Goal: Task Accomplishment & Management: Manage account settings

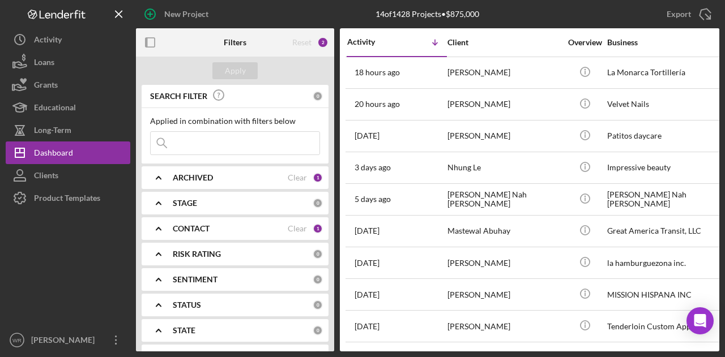
click at [197, 232] on b "CONTACT" at bounding box center [191, 228] width 37 height 9
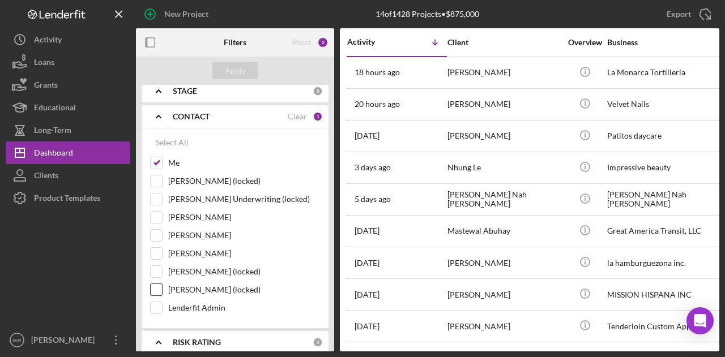
scroll to position [113, 0]
click at [193, 250] on label "[PERSON_NAME]" at bounding box center [244, 252] width 152 height 11
click at [162, 250] on input "[PERSON_NAME]" at bounding box center [156, 252] width 11 height 11
checkbox input "true"
click at [250, 70] on button "Apply" at bounding box center [234, 70] width 45 height 17
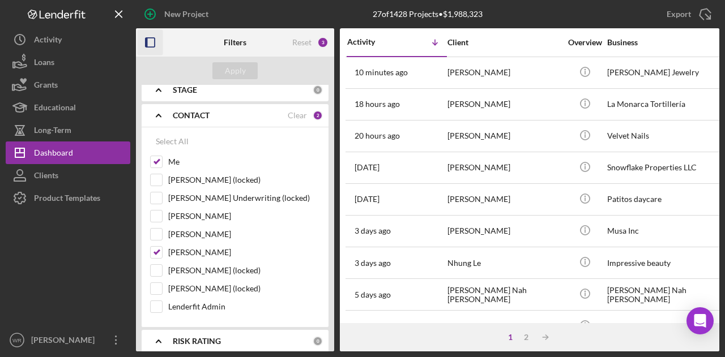
click at [157, 42] on icon "button" at bounding box center [150, 42] width 25 height 25
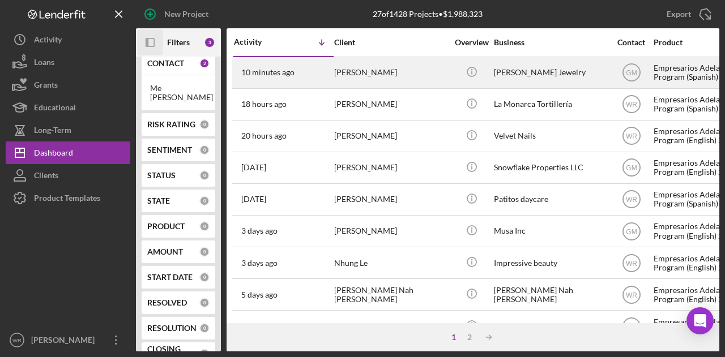
click at [419, 78] on div "[PERSON_NAME]" at bounding box center [390, 73] width 113 height 30
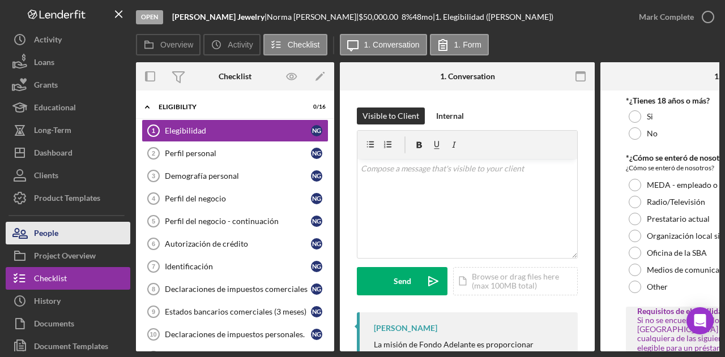
click at [88, 237] on button "People" at bounding box center [68, 233] width 125 height 23
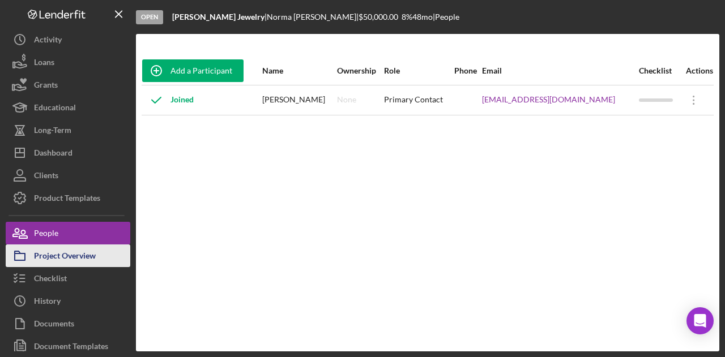
click at [84, 256] on div "Project Overview" at bounding box center [65, 257] width 62 height 25
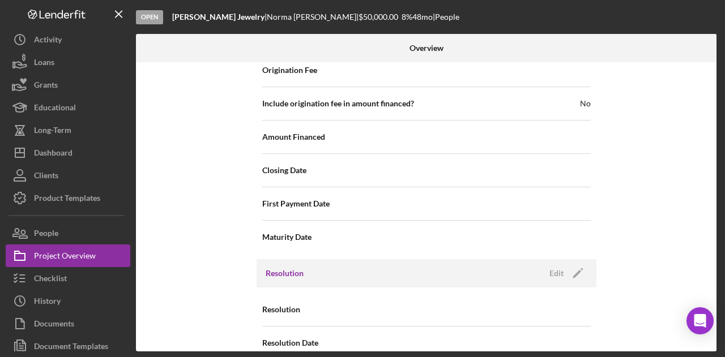
scroll to position [1306, 0]
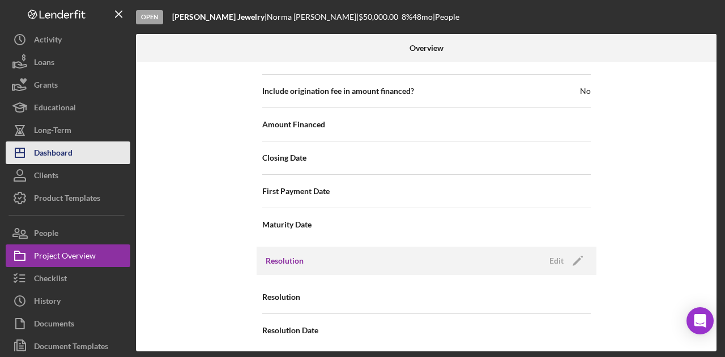
click at [84, 163] on button "Icon/Dashboard Dashboard" at bounding box center [68, 153] width 125 height 23
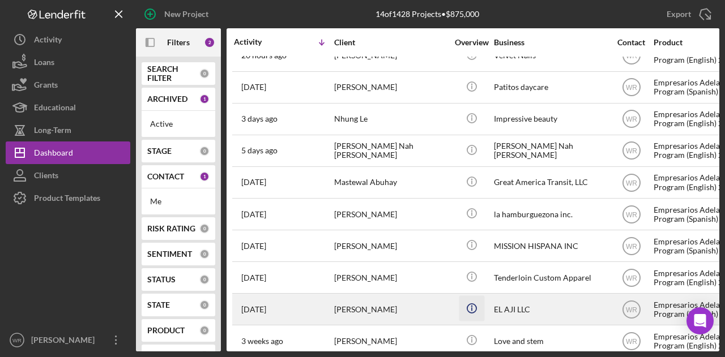
scroll to position [159, 0]
